Goal: Register for event/course

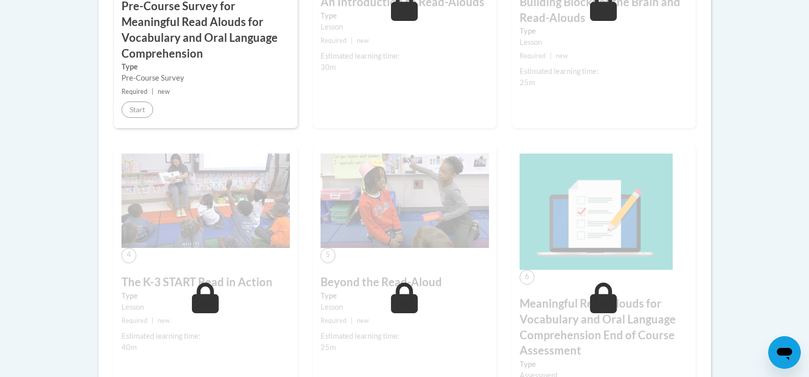
scroll to position [460, 0]
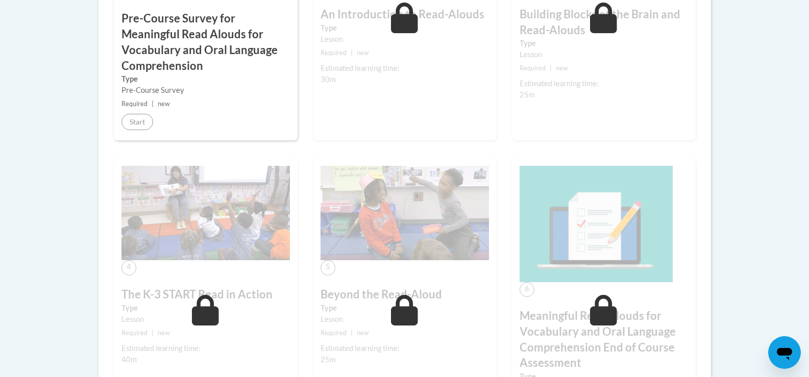
click at [398, 86] on div "2 An Introduction to Read-Alouds Type Lesson Required | new Estimated learning …" at bounding box center [405, 9] width 184 height 262
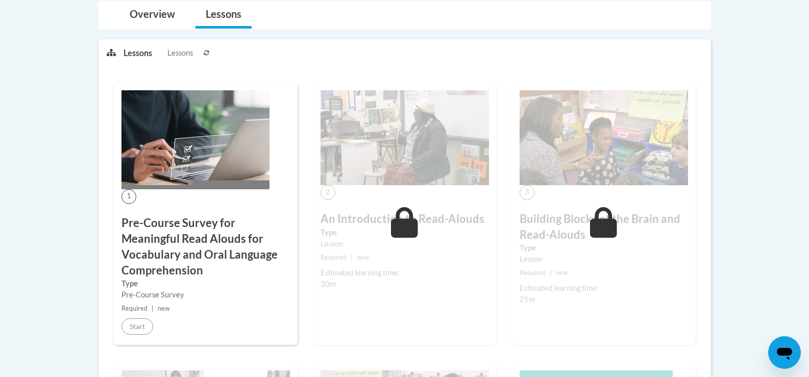
scroll to position [204, 0]
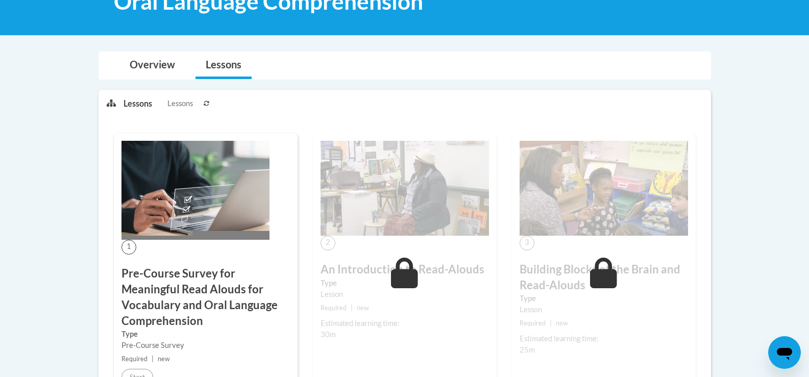
click at [401, 271] on icon at bounding box center [404, 273] width 27 height 31
click at [144, 310] on h3 "Pre-Course Survey for Meaningful Read Alouds for Vocabulary and Oral Language C…" at bounding box center [206, 297] width 169 height 63
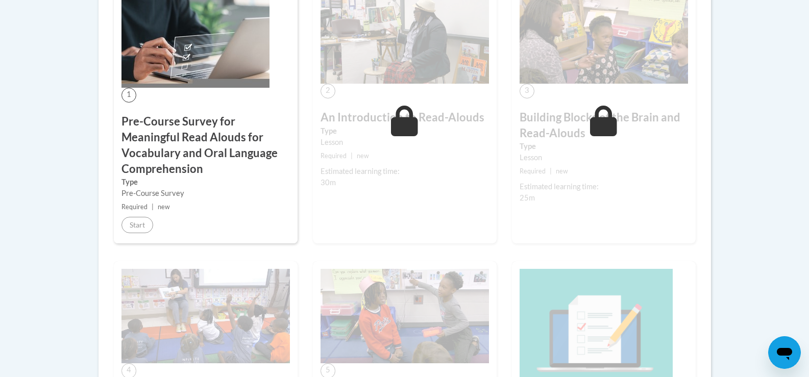
scroll to position [357, 0]
click at [378, 168] on div "Estimated learning time:" at bounding box center [405, 170] width 169 height 11
click at [492, 172] on div "2 An Introduction to Read-Alouds Type Lesson Required | new Estimated learning …" at bounding box center [405, 111] width 184 height 262
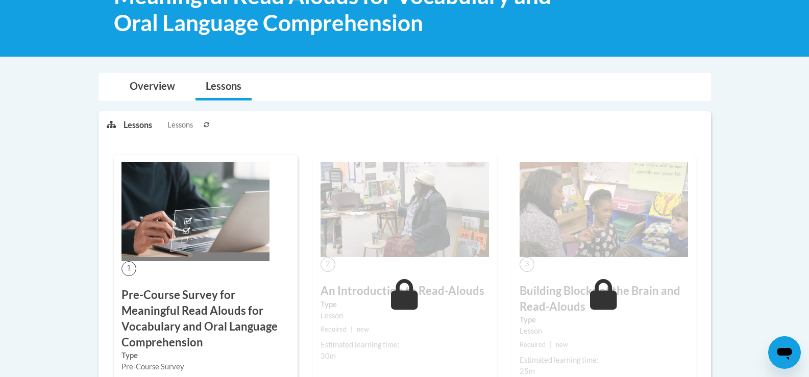
scroll to position [153, 0]
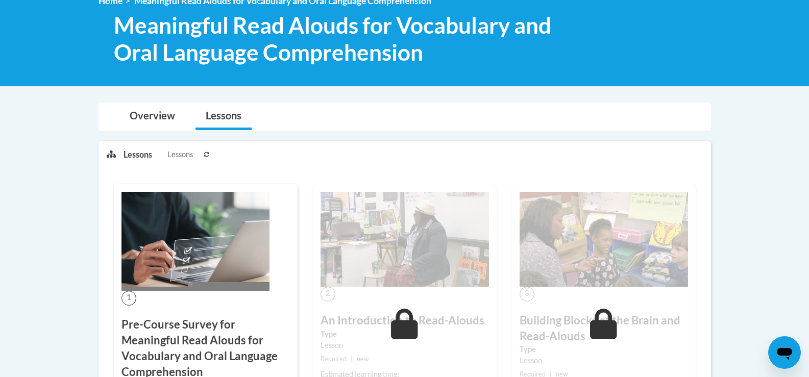
click at [176, 156] on span "Lessons" at bounding box center [181, 154] width 26 height 11
click at [142, 154] on p "Lessons" at bounding box center [138, 154] width 29 height 11
click at [154, 118] on link "Overview" at bounding box center [152, 116] width 66 height 27
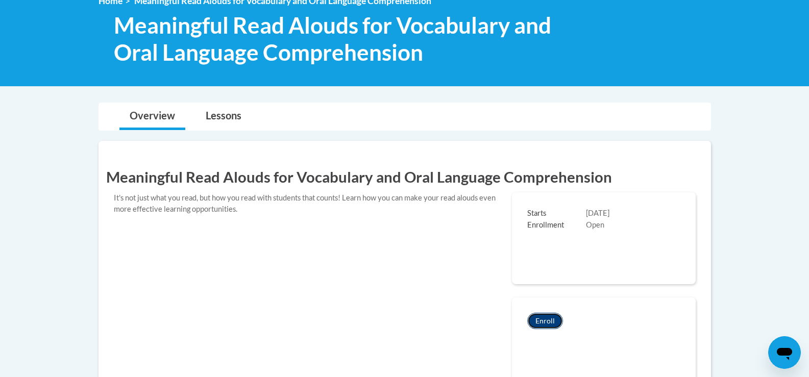
click at [542, 318] on button "Enroll" at bounding box center [546, 321] width 36 height 16
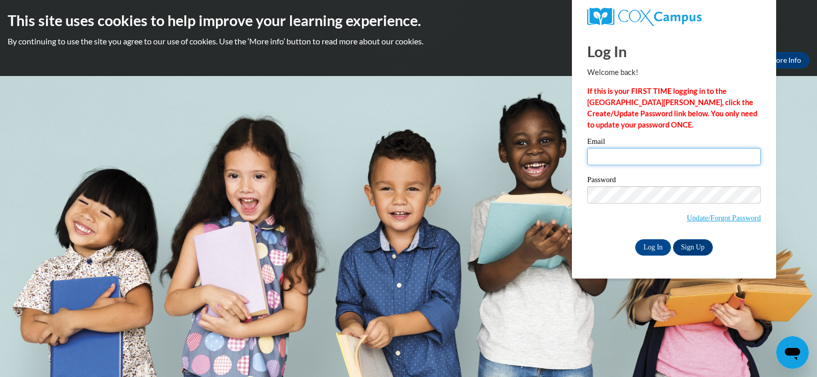
click at [619, 155] on input "Email" at bounding box center [674, 156] width 174 height 17
type input "Meunierm@w-csd.org"
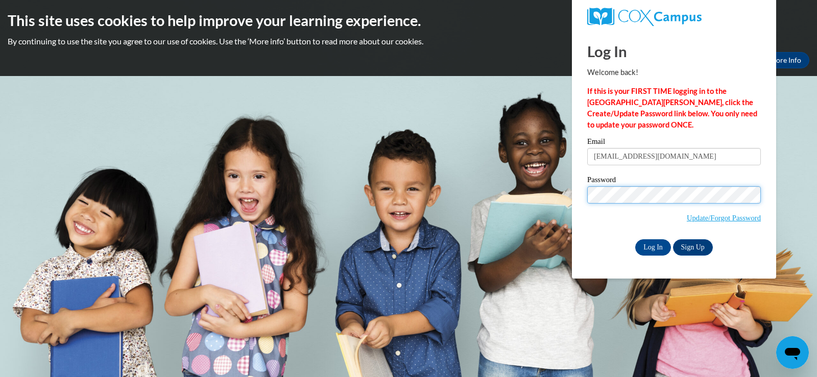
click at [635, 240] on input "Log In" at bounding box center [653, 248] width 36 height 16
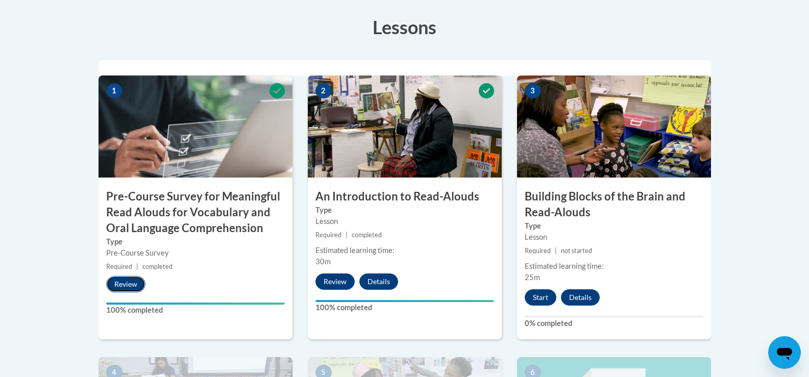
click at [115, 282] on button "Review" at bounding box center [125, 284] width 39 height 16
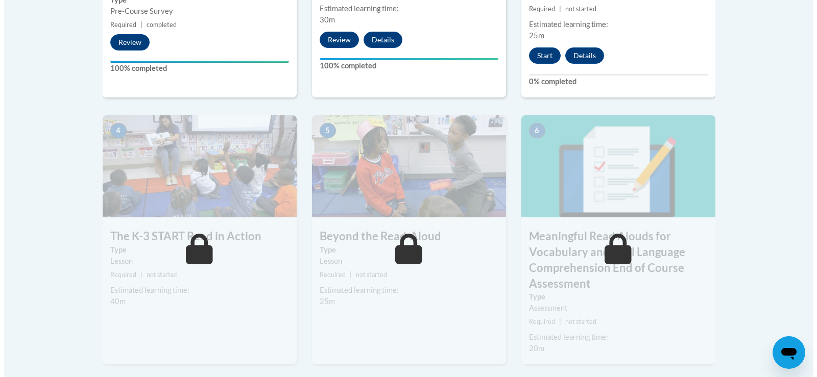
scroll to position [562, 0]
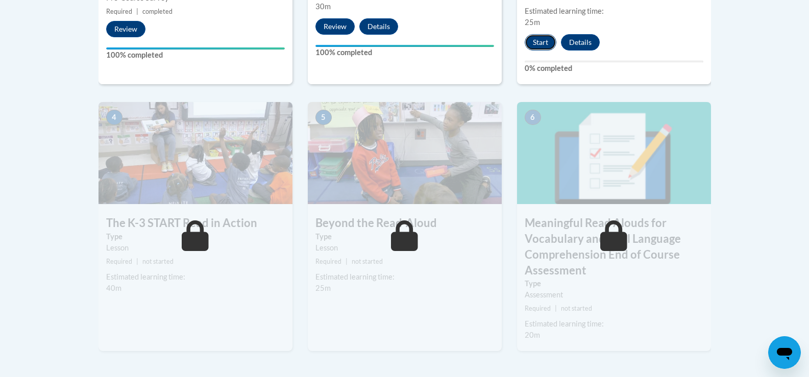
click at [547, 46] on button "Start" at bounding box center [541, 42] width 32 height 16
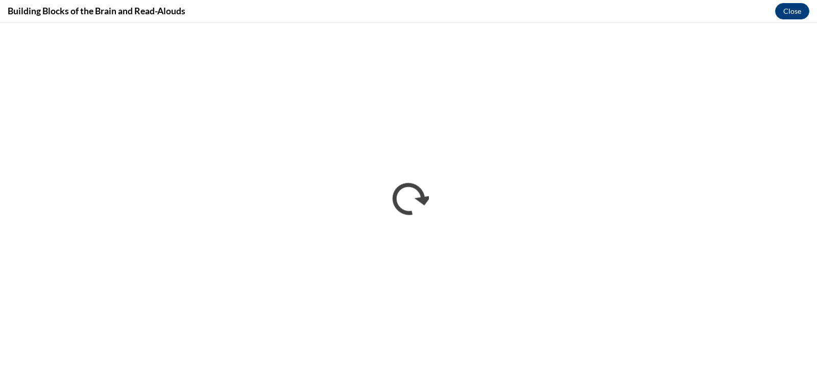
scroll to position [0, 0]
